Goal: Task Accomplishment & Management: Use online tool/utility

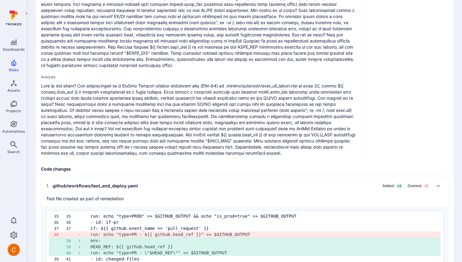
scroll to position [207, 0]
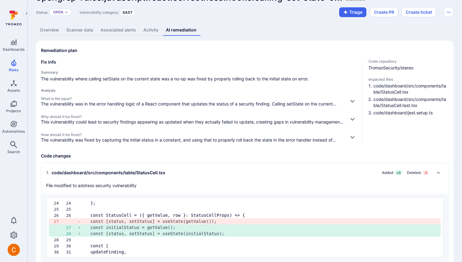
scroll to position [30, 0]
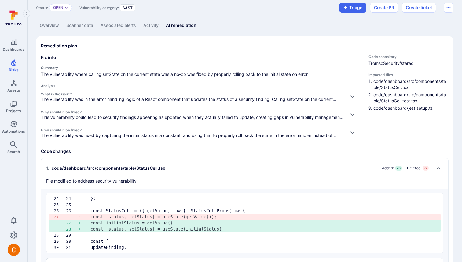
click at [153, 165] on div "1 . code/dashboard/src/components/table/StatusCell.tsx" at bounding box center [105, 168] width 119 height 6
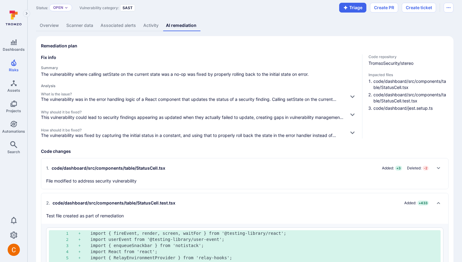
click at [140, 200] on div "2 . code/dashboard/src/components/table/StatusCell.test.tsx" at bounding box center [110, 203] width 129 height 6
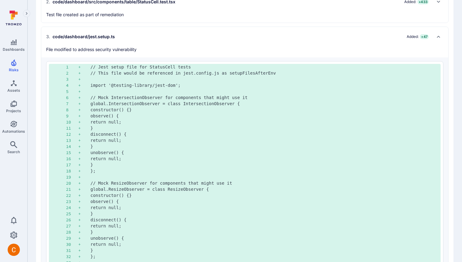
scroll to position [168, 0]
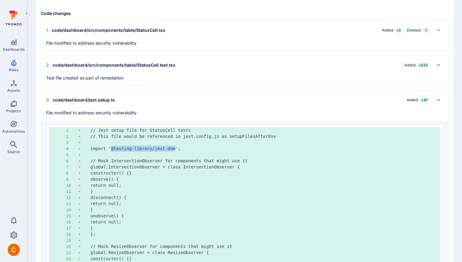
drag, startPoint x: 110, startPoint y: 147, endPoint x: 176, endPoint y: 149, distance: 66.0
click at [177, 149] on pre "import '@testing-library/jest-dom';" at bounding box center [262, 148] width 345 height 6
copy pre "@testing-library/jest-dom"
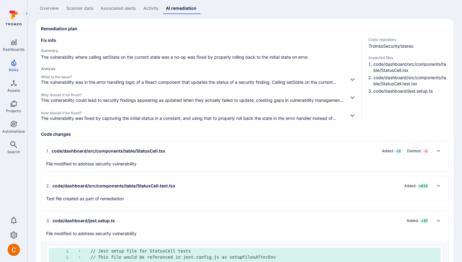
scroll to position [49, 0]
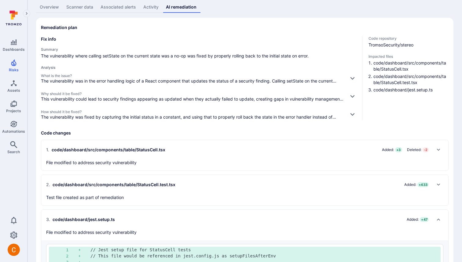
click at [189, 80] on p "The vulnerability was in the error handling logic of a React component that upd…" at bounding box center [192, 81] width 303 height 6
click at [343, 78] on p "The vulnerability was in the error handling logic of a React component that upd…" at bounding box center [192, 81] width 303 height 6
click at [349, 78] on icon "button" at bounding box center [352, 78] width 6 height 6
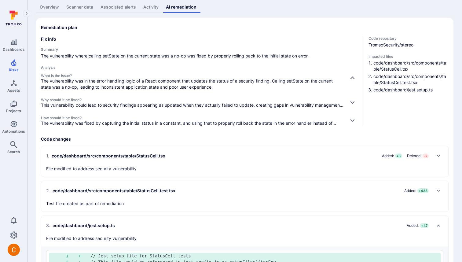
click at [311, 63] on div "Summary The vulnerability where calling setState on the current state was a no-…" at bounding box center [199, 86] width 316 height 79
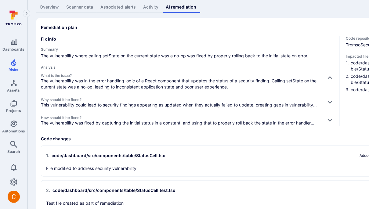
click at [161, 158] on h2 "1 . code/dashboard/src/components/table/StatusCell.tsx Added: + 3 Deleted: - 2" at bounding box center [227, 156] width 363 height 10
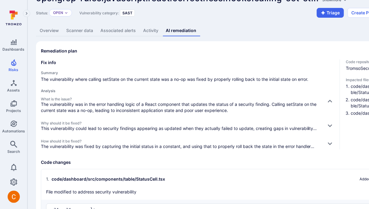
scroll to position [0, 0]
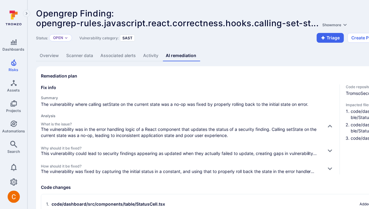
click at [335, 149] on div "Fix info Summary The vulnerability where calling setState on the current state …" at bounding box center [234, 130] width 386 height 90
click at [333, 150] on icon "button" at bounding box center [330, 151] width 6 height 6
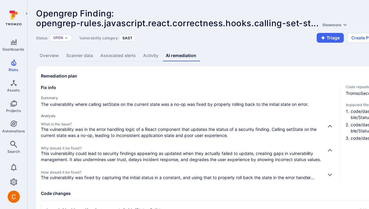
drag, startPoint x: 175, startPoint y: 104, endPoint x: 188, endPoint y: 104, distance: 12.8
click at [188, 104] on span "The vulnerability where calling setState on the current state was a no-op was f…" at bounding box center [188, 104] width 294 height 6
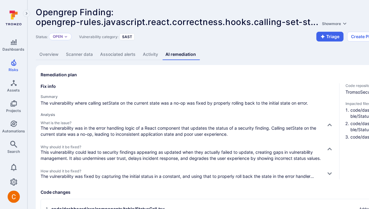
scroll to position [0, 0]
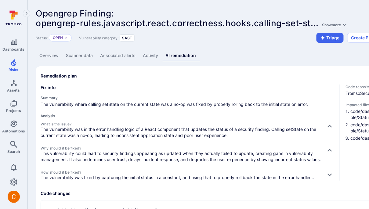
click at [59, 55] on link "Overview" at bounding box center [49, 55] width 27 height 11
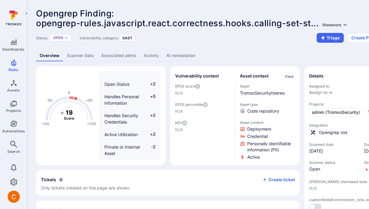
click at [332, 26] on button "Show more" at bounding box center [335, 25] width 27 height 5
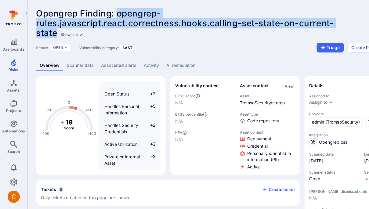
drag, startPoint x: 56, startPoint y: 31, endPoint x: 117, endPoint y: 9, distance: 64.7
click at [117, 9] on span "Opengrep Finding: opengrep-rules.javascript.react.correctness.hooks.calling-set…" at bounding box center [185, 23] width 298 height 30
copy span "opengrep-rules.javascript.react.correctness.hooks.calling-set-state-on-current-…"
click at [74, 36] on button "Show less" at bounding box center [73, 34] width 26 height 5
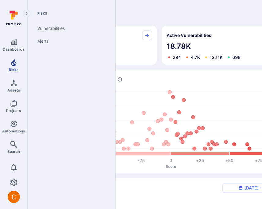
click at [11, 66] on link "Risks" at bounding box center [13, 66] width 27 height 18
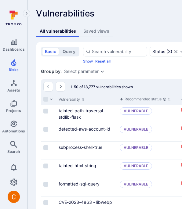
click at [57, 86] on button "Go to the next page" at bounding box center [61, 87] width 10 height 10
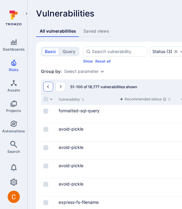
click at [45, 86] on button "Go to the previous page" at bounding box center [48, 87] width 10 height 10
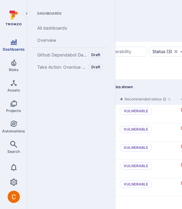
click at [17, 46] on link "Dashboards" at bounding box center [13, 45] width 27 height 18
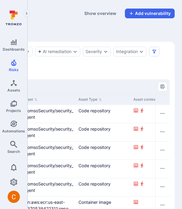
scroll to position [0, 258]
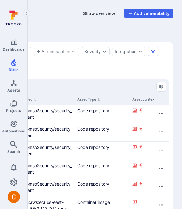
click at [97, 13] on button "Show overview" at bounding box center [98, 14] width 39 height 10
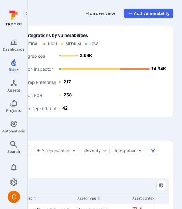
click at [97, 13] on button "Hide overview" at bounding box center [100, 14] width 37 height 10
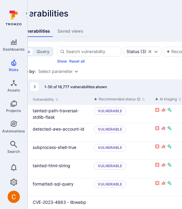
scroll to position [0, 0]
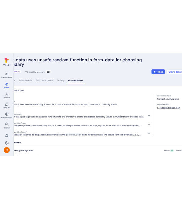
scroll to position [0, 70]
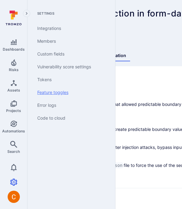
click at [55, 90] on link "Feature toggles" at bounding box center [69, 92] width 75 height 13
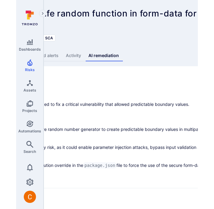
scroll to position [0, 0]
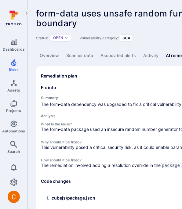
click at [51, 53] on link "Overview" at bounding box center [49, 55] width 27 height 11
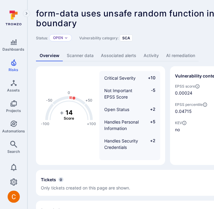
click at [175, 58] on link "AI remediation" at bounding box center [181, 55] width 36 height 11
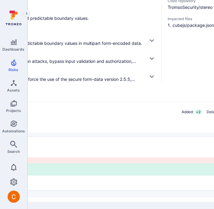
scroll to position [86, 178]
click at [148, 74] on button "button" at bounding box center [152, 77] width 10 height 10
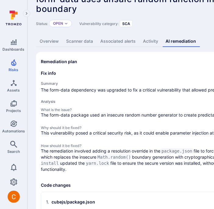
scroll to position [0, 0]
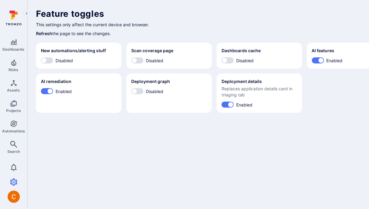
click at [148, 90] on span "Disabled" at bounding box center [154, 91] width 17 height 6
click at [144, 90] on input "Disabled" at bounding box center [134, 91] width 18 height 6
checkbox input "true"
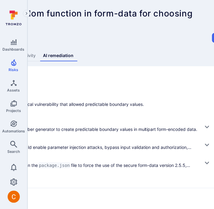
scroll to position [0, 145]
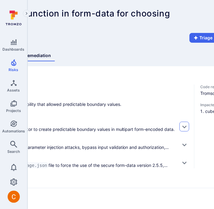
click at [180, 125] on button "button" at bounding box center [185, 127] width 10 height 10
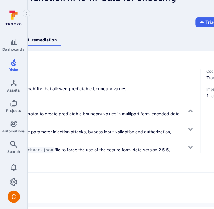
scroll to position [16, 141]
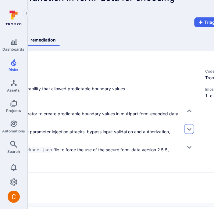
click at [188, 133] on icon "button" at bounding box center [190, 129] width 6 height 6
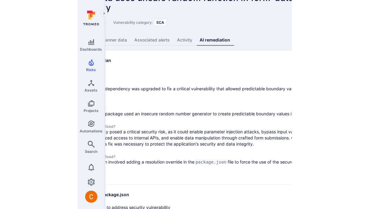
scroll to position [16, 0]
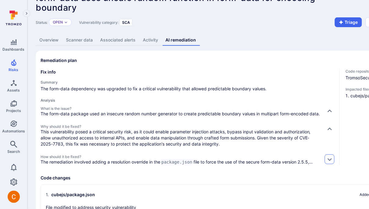
click at [214, 163] on icon "button" at bounding box center [330, 159] width 6 height 6
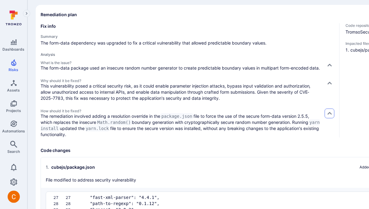
scroll to position [62, 0]
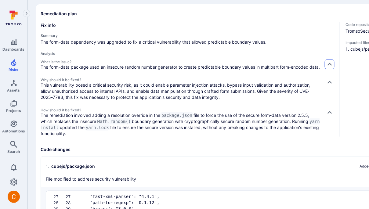
click at [214, 63] on icon "button" at bounding box center [330, 64] width 6 height 6
click at [214, 84] on icon "button" at bounding box center [330, 82] width 6 height 6
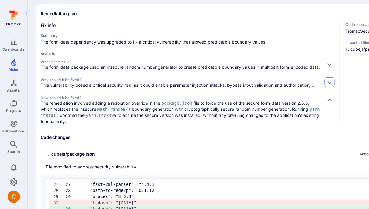
click at [214, 84] on icon "button" at bounding box center [330, 82] width 6 height 6
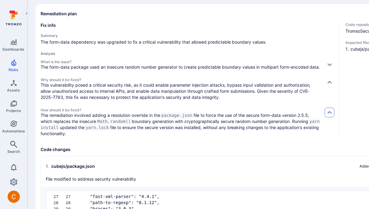
click at [214, 114] on icon "button" at bounding box center [330, 113] width 6 height 6
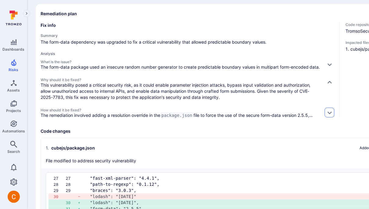
click at [214, 114] on icon "button" at bounding box center [330, 113] width 6 height 6
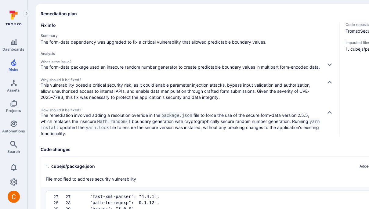
click at [181, 140] on div "Fix info Summary The form-data dependency was upgraded to fix a critical vulner…" at bounding box center [234, 136] width 386 height 229
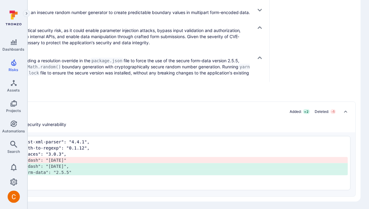
scroll to position [117, 39]
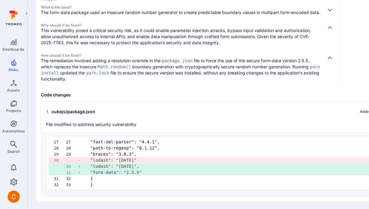
click at [186, 111] on h2 "1 . cubejs/package.json Added: + 2 Deleted: - 1" at bounding box center [227, 112] width 363 height 10
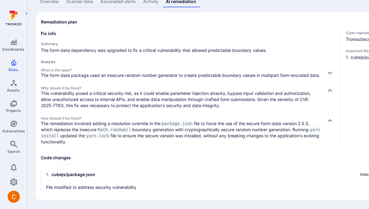
scroll to position [53, 0]
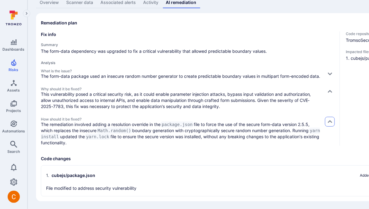
click at [214, 122] on icon "button" at bounding box center [330, 122] width 6 height 6
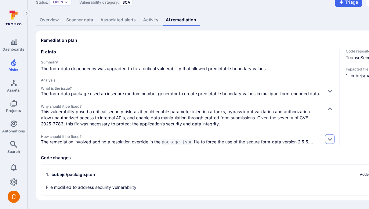
scroll to position [35, 0]
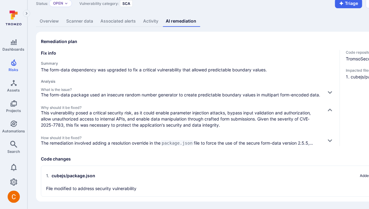
click at [214, 102] on div "What is the issue? The form-data package used an insecure random number generat…" at bounding box center [188, 116] width 294 height 59
click at [214, 107] on icon "button" at bounding box center [330, 110] width 6 height 6
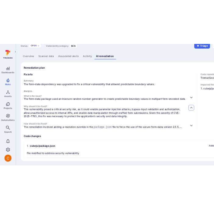
scroll to position [22, 0]
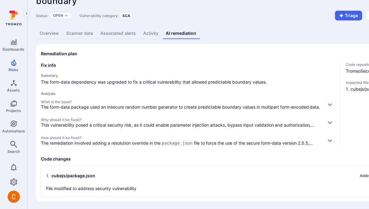
click at [214, 84] on span "The form-data dependency was upgraded to fix a critical vulnerability that allo…" at bounding box center [188, 82] width 294 height 6
click at [214, 108] on button "button" at bounding box center [330, 105] width 10 height 10
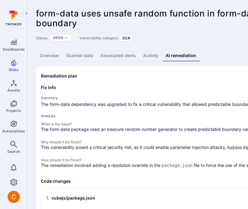
click at [211, 31] on header "form-data uses unsafe random function in form-data for choosing boundary ... Sh…" at bounding box center [233, 26] width 395 height 34
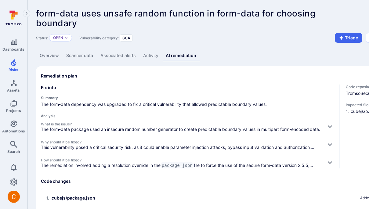
click at [214, 39] on div "Status: Open Vulnerability category: SCA Triage Create ticket" at bounding box center [233, 38] width 395 height 10
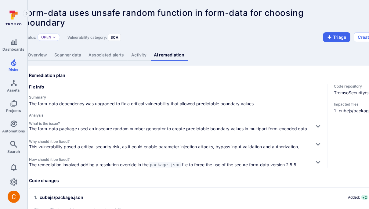
scroll to position [1, 0]
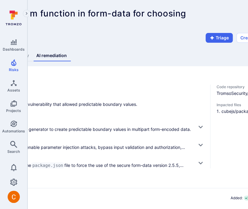
scroll to position [0, 192]
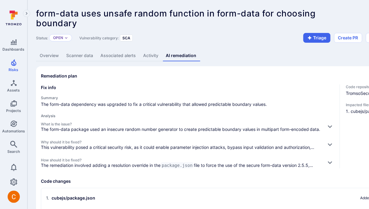
click at [161, 26] on div "form-data uses unsafe random function in form-data for choosing boundary ... Sh…" at bounding box center [190, 19] width 308 height 20
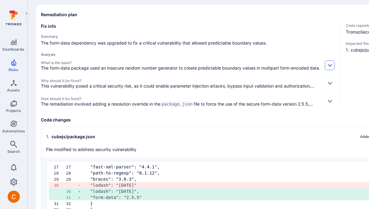
click at [248, 68] on icon "button" at bounding box center [330, 65] width 6 height 6
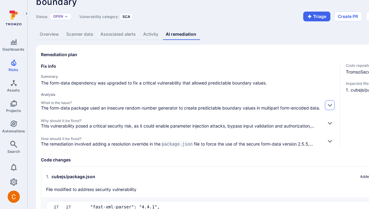
scroll to position [0, 0]
